Goal: Information Seeking & Learning: Find specific fact

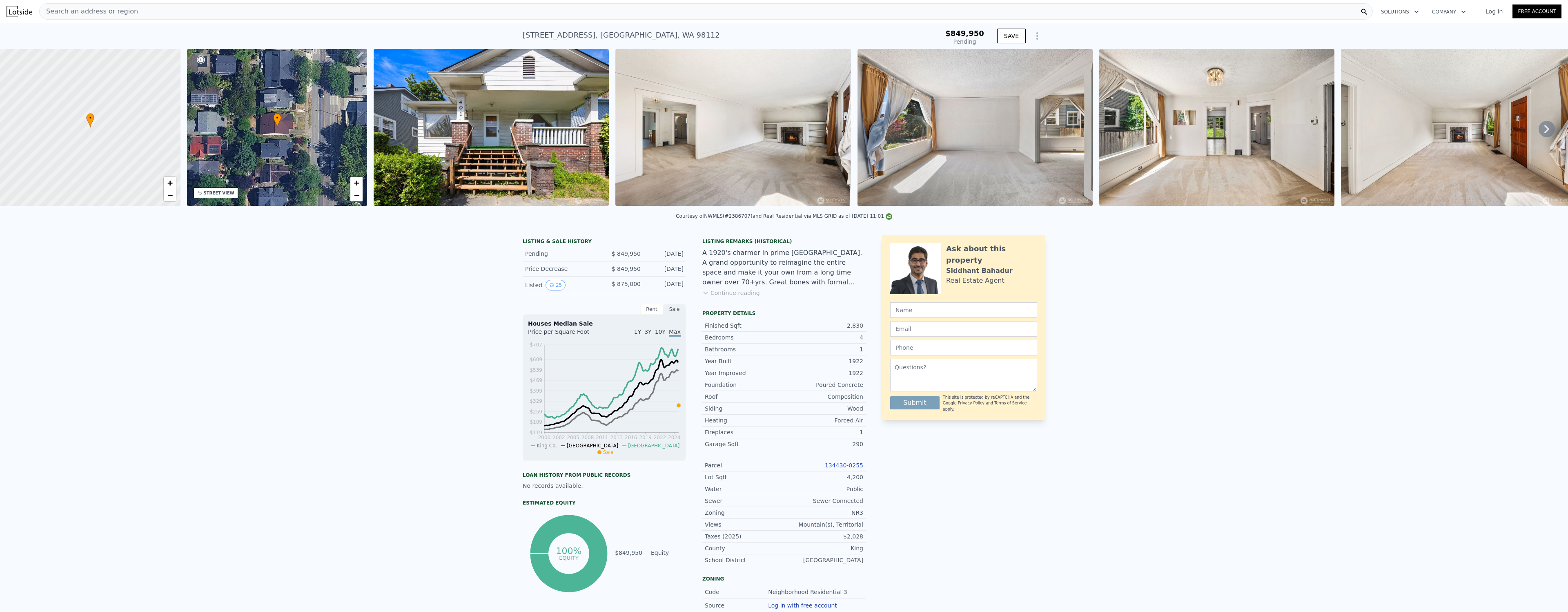
click at [189, 9] on div "Search an address or region" at bounding box center [705, 11] width 1334 height 16
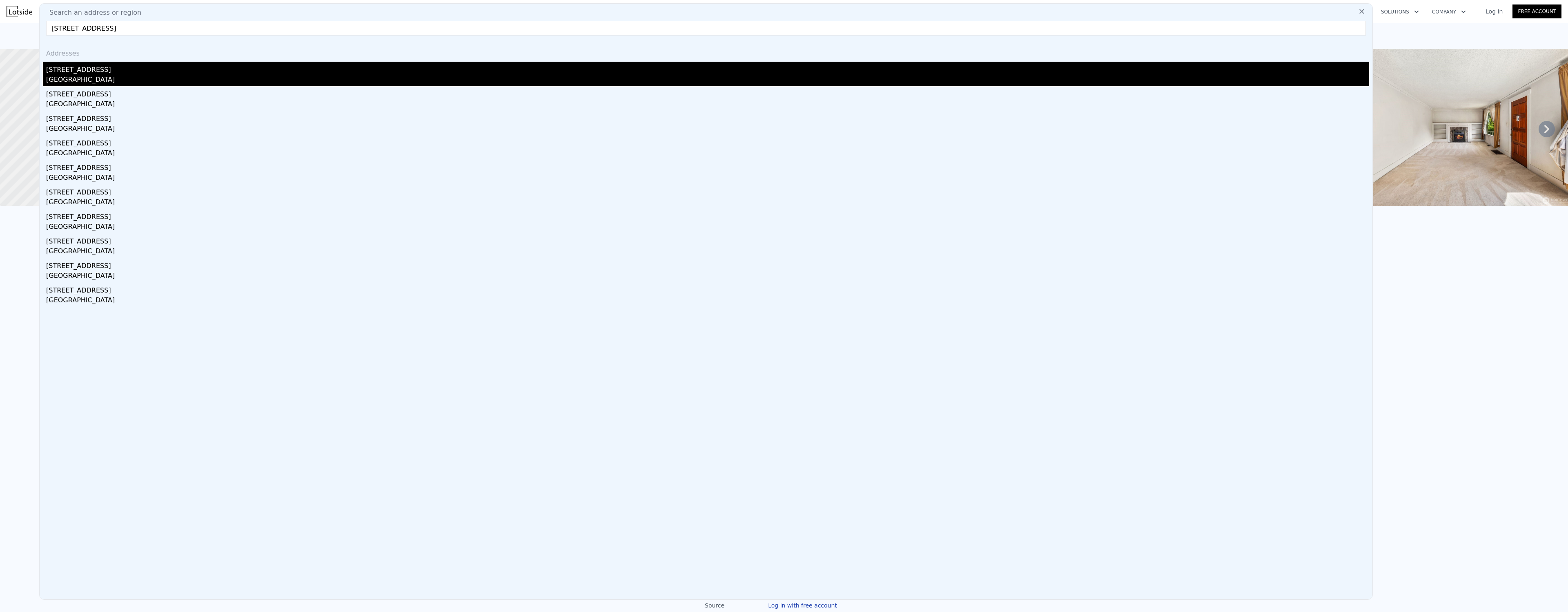
type input "[STREET_ADDRESS]"
click at [53, 72] on div "[STREET_ADDRESS]" at bounding box center [708, 68] width 1323 height 13
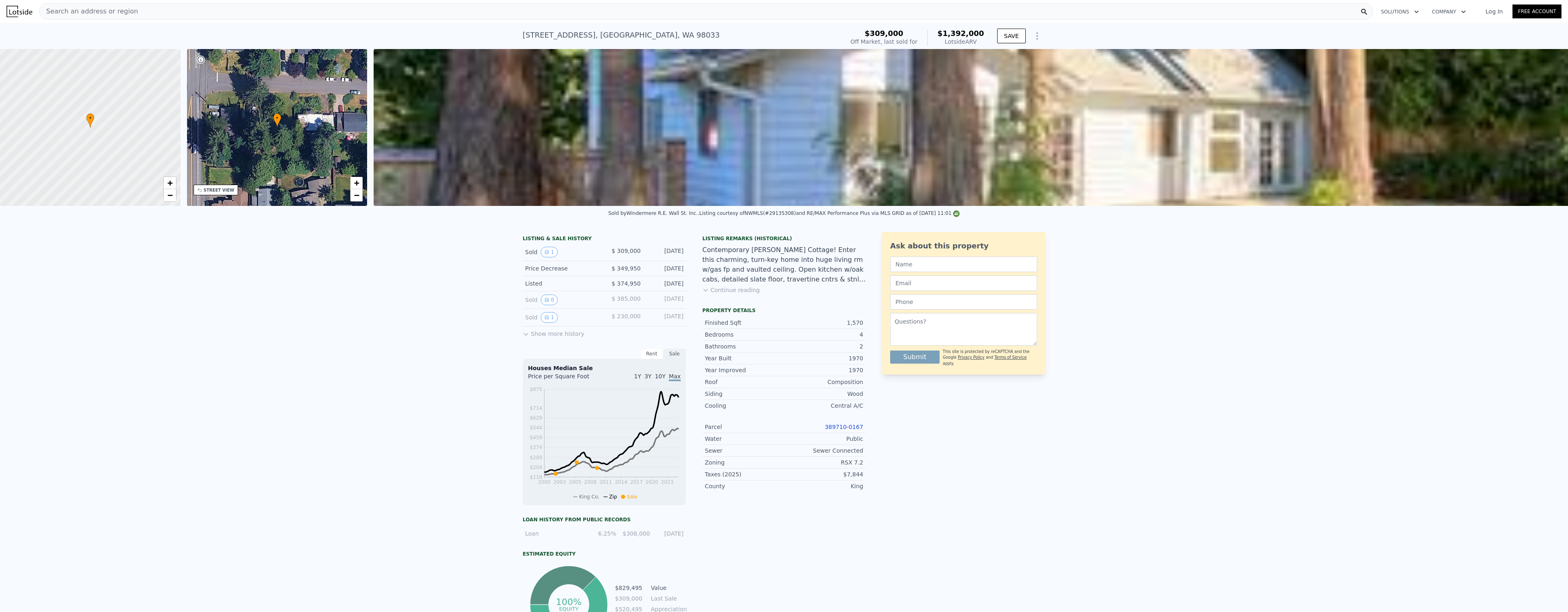
drag, startPoint x: 1259, startPoint y: 343, endPoint x: 1154, endPoint y: 164, distance: 207.5
click at [1258, 343] on div "LISTING & SALE HISTORY Sold 1 $ 309,000 [DATE] Price Decrease $ 349,950 [DATE] …" at bounding box center [784, 453] width 1568 height 456
click at [587, 33] on div "[STREET_ADDRESS]" at bounding box center [621, 35] width 197 height 12
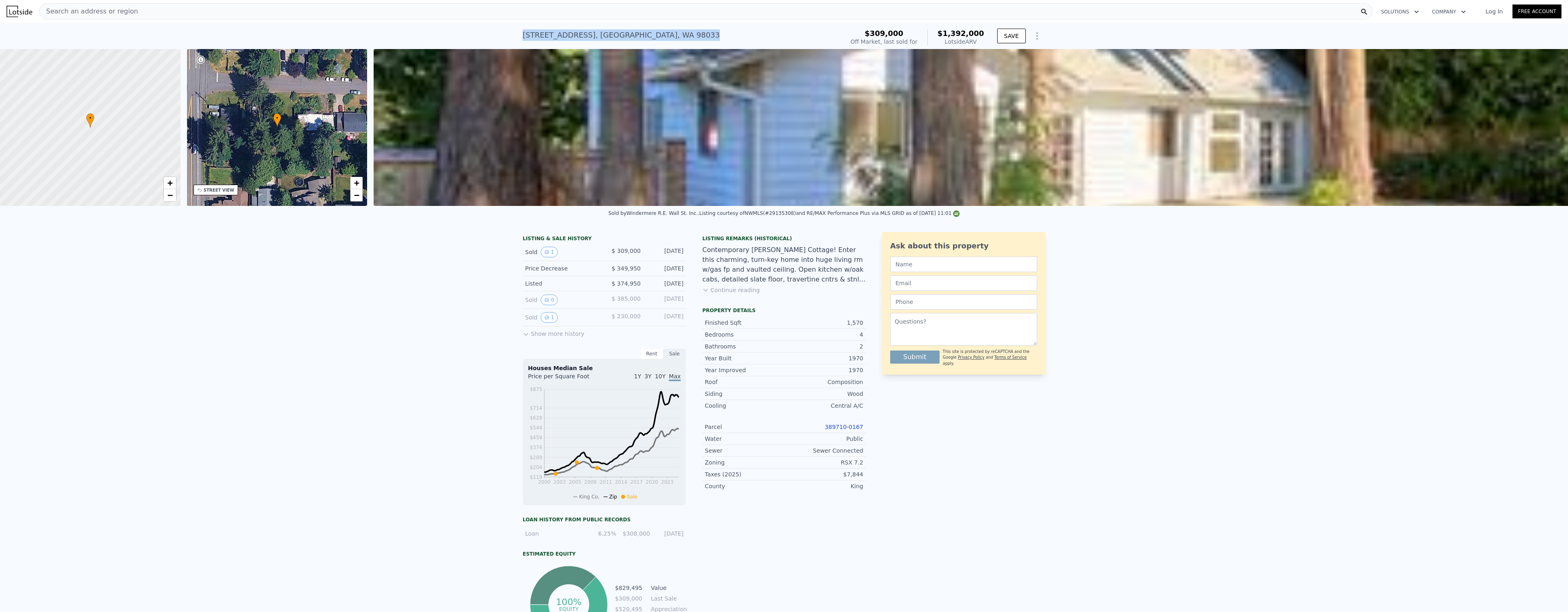
copy div "[STREET_ADDRESS] Sold [DATE] for $309k (~ARV $1.392m )"
click at [413, 41] on div "[STREET_ADDRESS] Sold [DATE] for $309k (~ARV $1.392m ) $309,000 Off Market, las…" at bounding box center [784, 36] width 1568 height 26
click at [554, 30] on div "[STREET_ADDRESS]" at bounding box center [621, 35] width 197 height 12
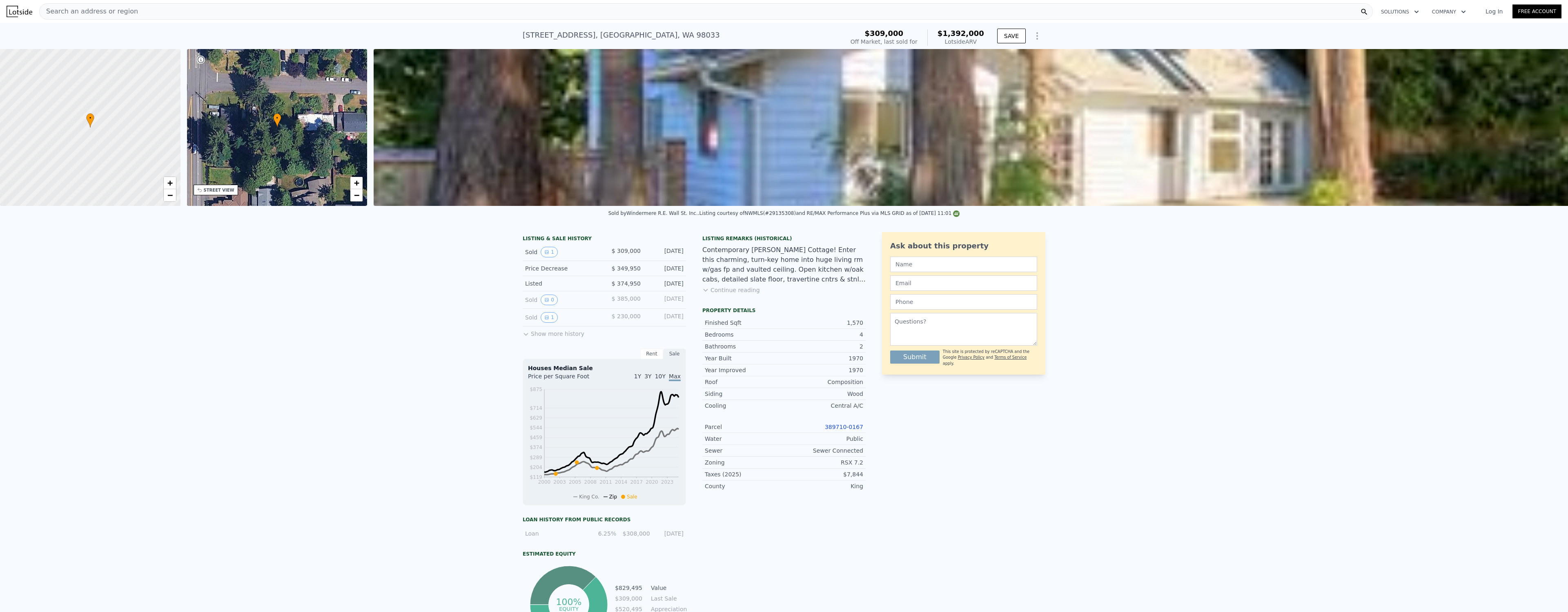
click at [554, 30] on div "[STREET_ADDRESS]" at bounding box center [621, 35] width 197 height 12
copy div "[STREET_ADDRESS] Sold [DATE] for $309k (~ARV $1.392m )"
